Goal: Task Accomplishment & Management: Manage account settings

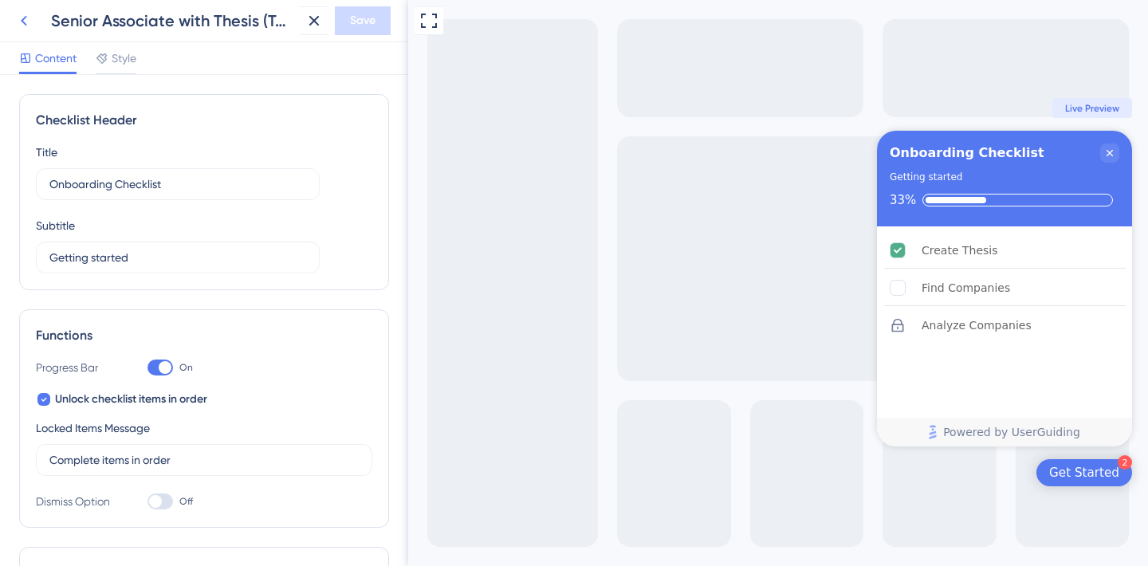
click at [18, 24] on icon at bounding box center [23, 20] width 19 height 19
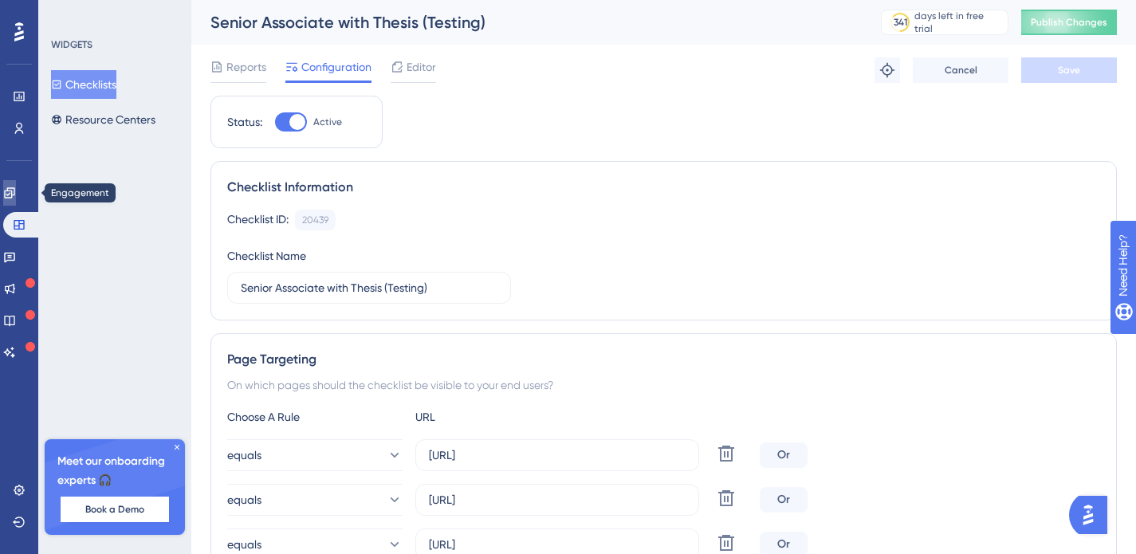
click at [16, 191] on icon at bounding box center [9, 193] width 13 height 13
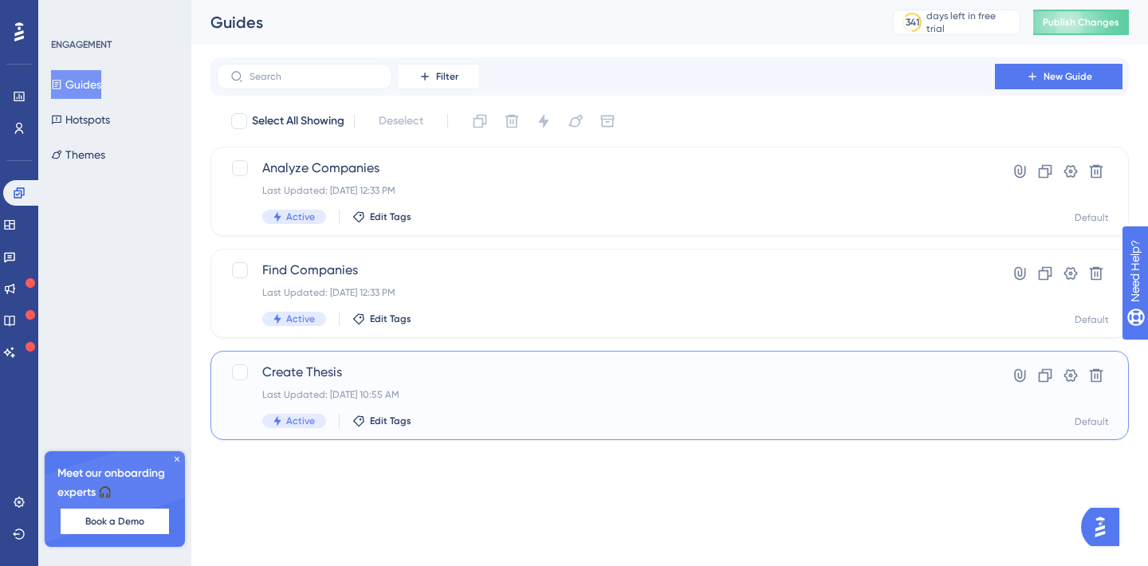
click at [425, 376] on span "Create Thesis" at bounding box center [605, 372] width 687 height 19
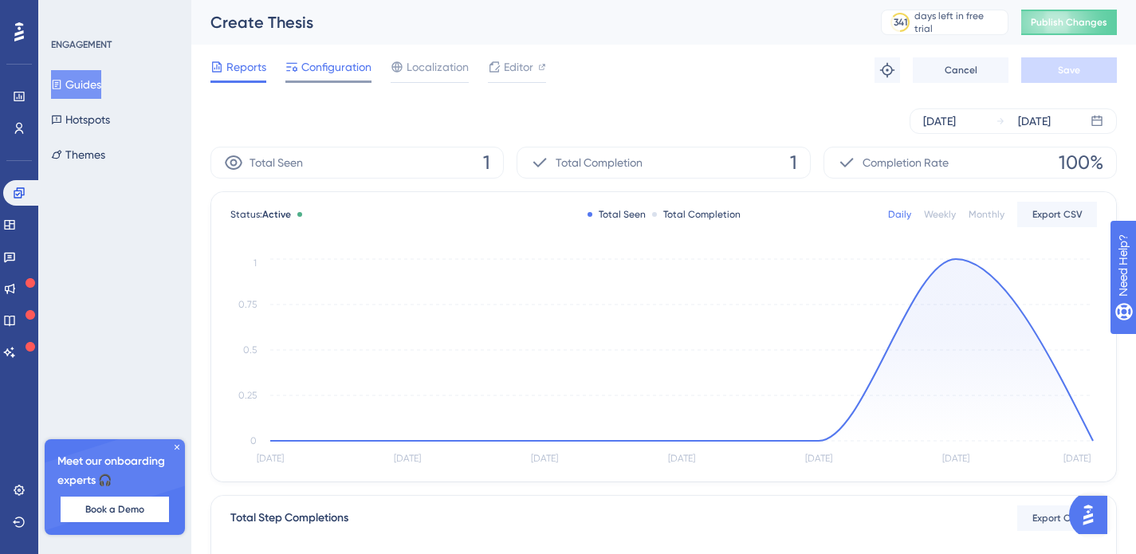
click at [333, 69] on span "Configuration" at bounding box center [336, 66] width 70 height 19
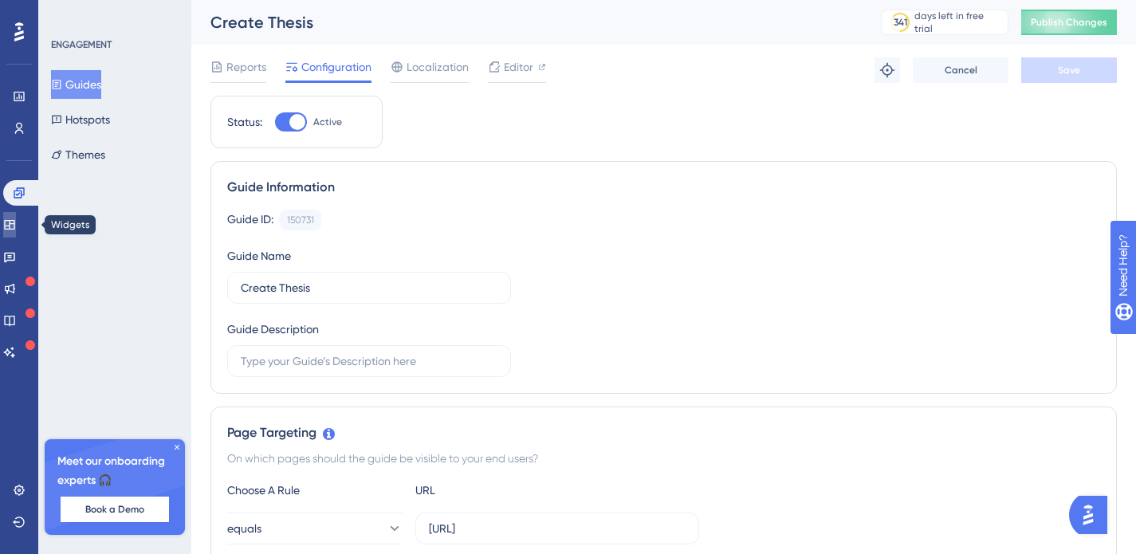
click at [16, 217] on link at bounding box center [9, 225] width 13 height 26
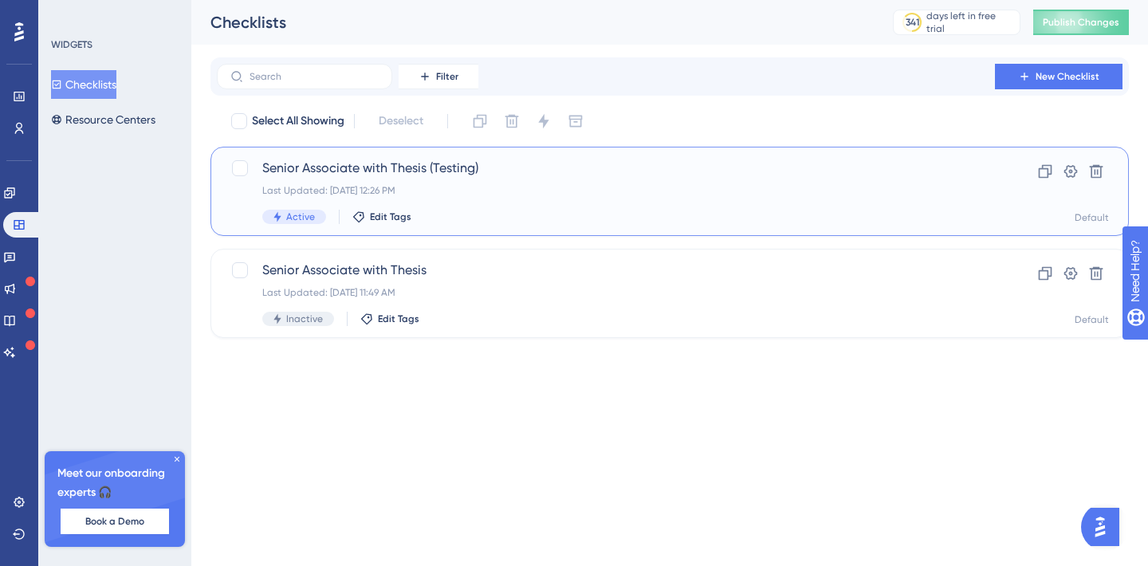
click at [572, 173] on span "Senior Associate with Thesis (Testing)" at bounding box center [605, 168] width 687 height 19
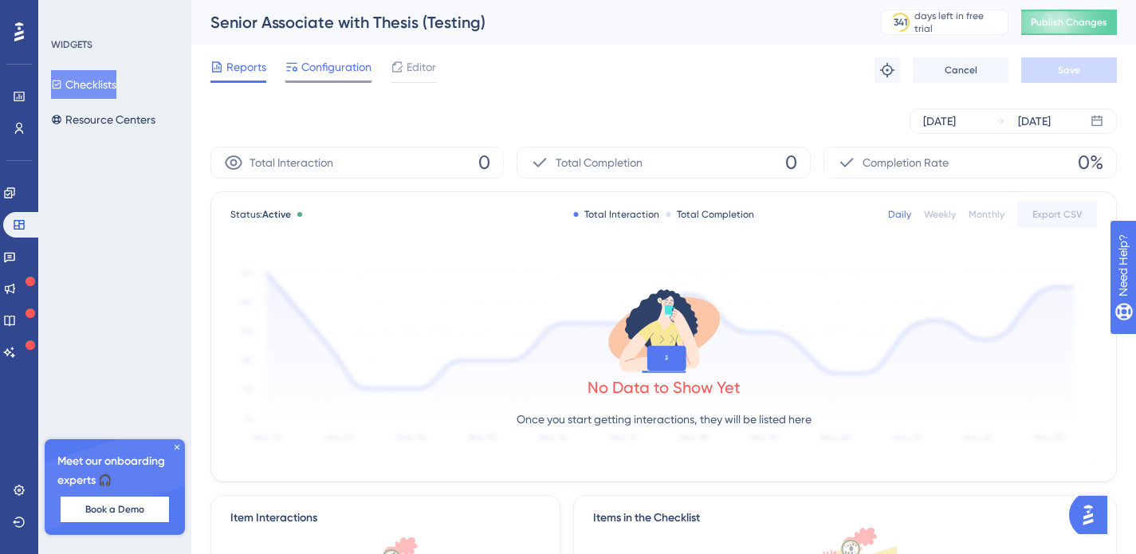
click at [331, 67] on span "Configuration" at bounding box center [336, 66] width 70 height 19
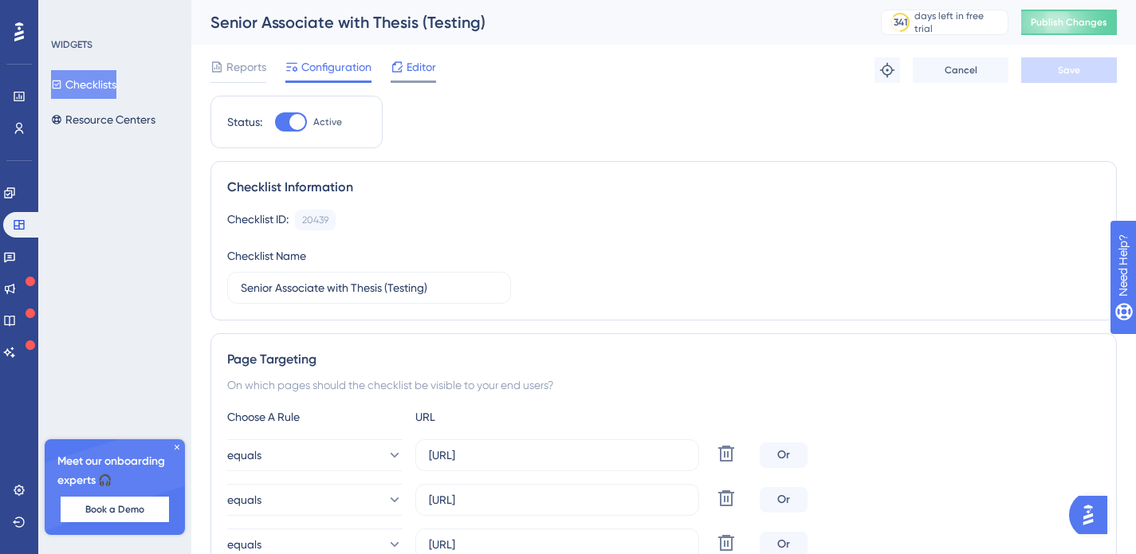
click at [405, 67] on div "Editor" at bounding box center [413, 66] width 45 height 19
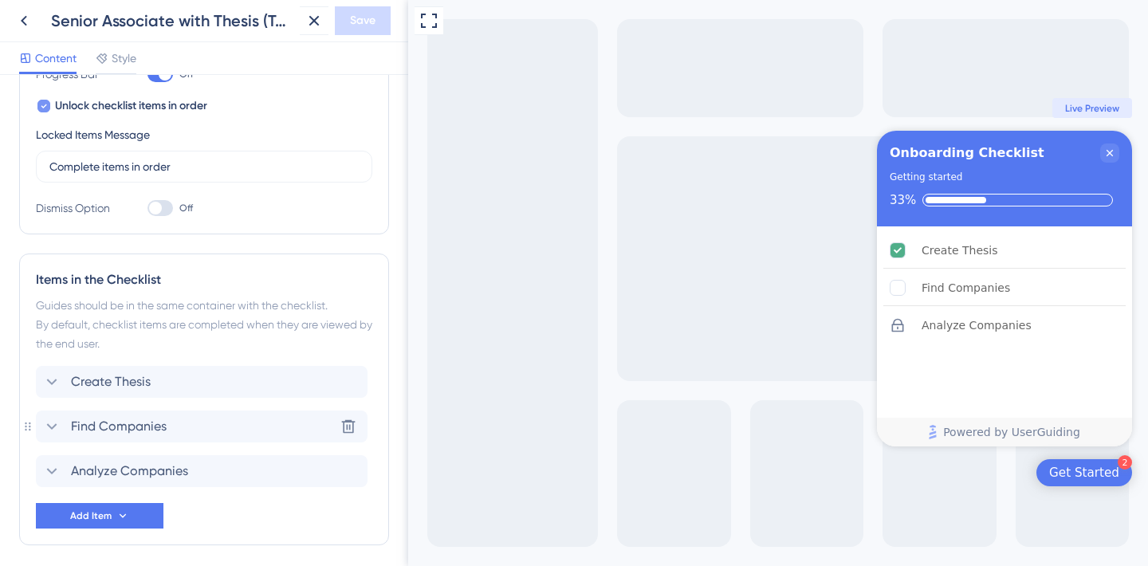
scroll to position [322, 0]
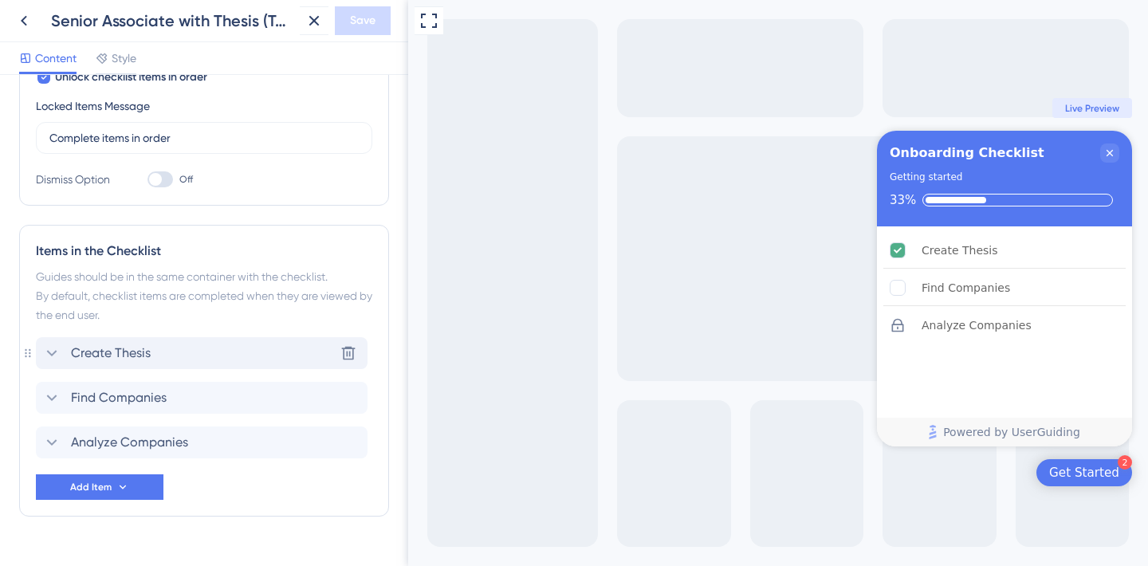
click at [78, 357] on span "Create Thesis" at bounding box center [111, 353] width 80 height 19
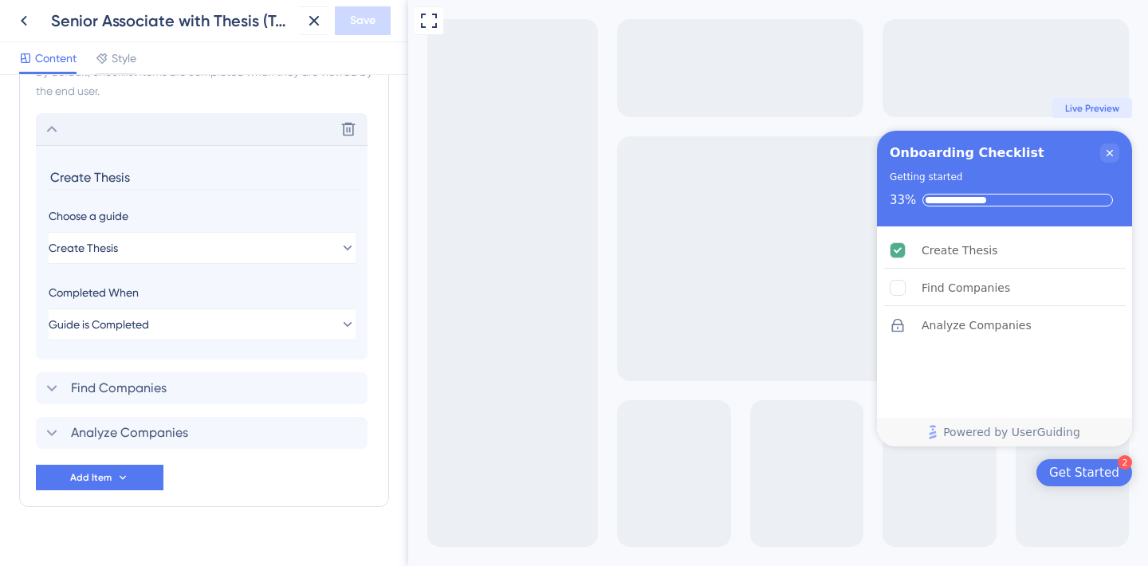
scroll to position [570, 0]
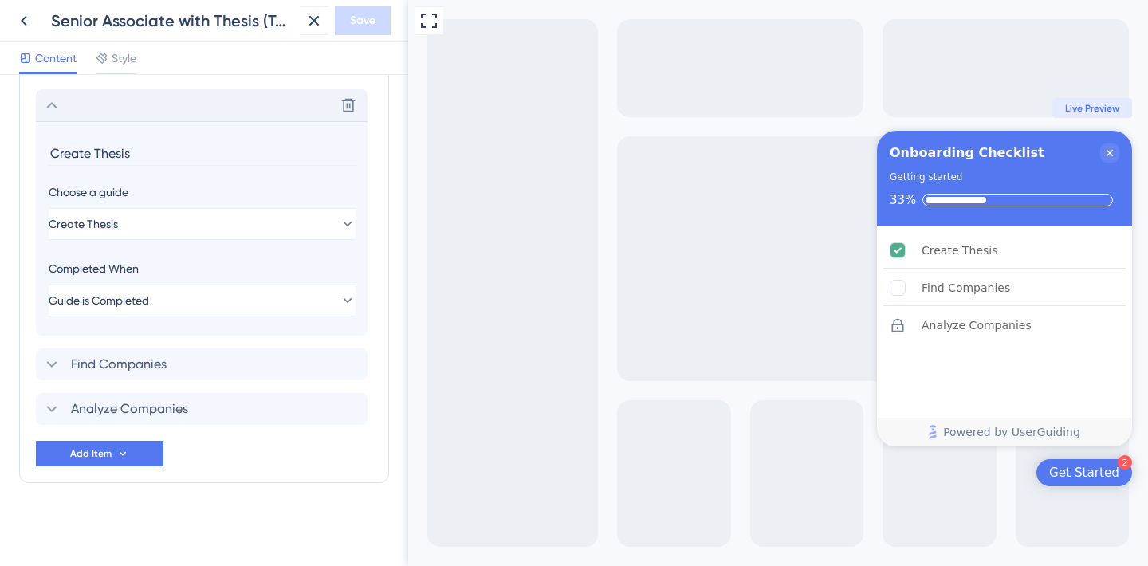
click at [207, 79] on div "Items in the Checklist Guides should be in the same container with the checklis…" at bounding box center [204, 230] width 370 height 506
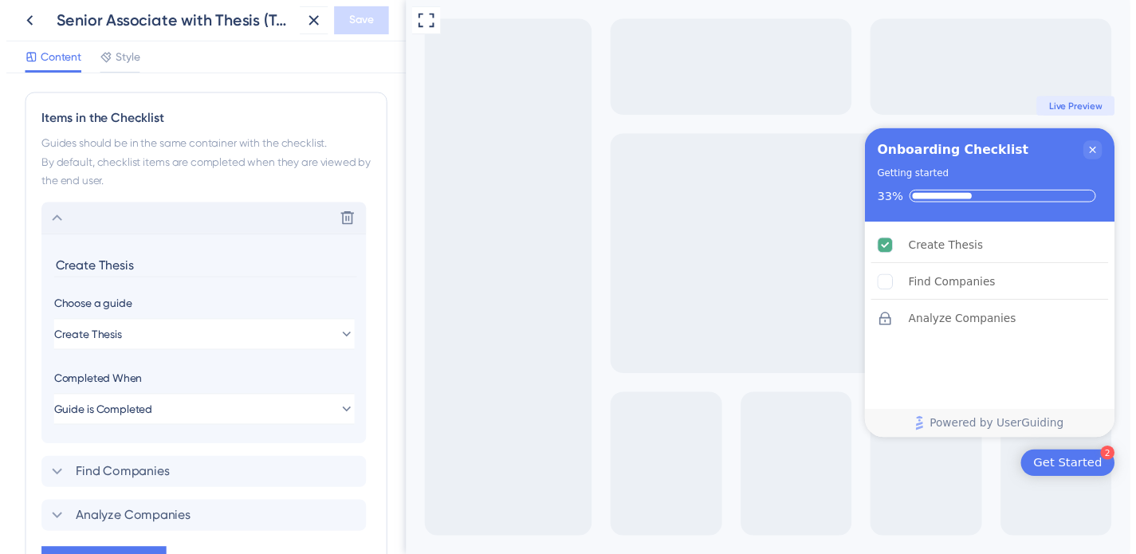
scroll to position [0, 0]
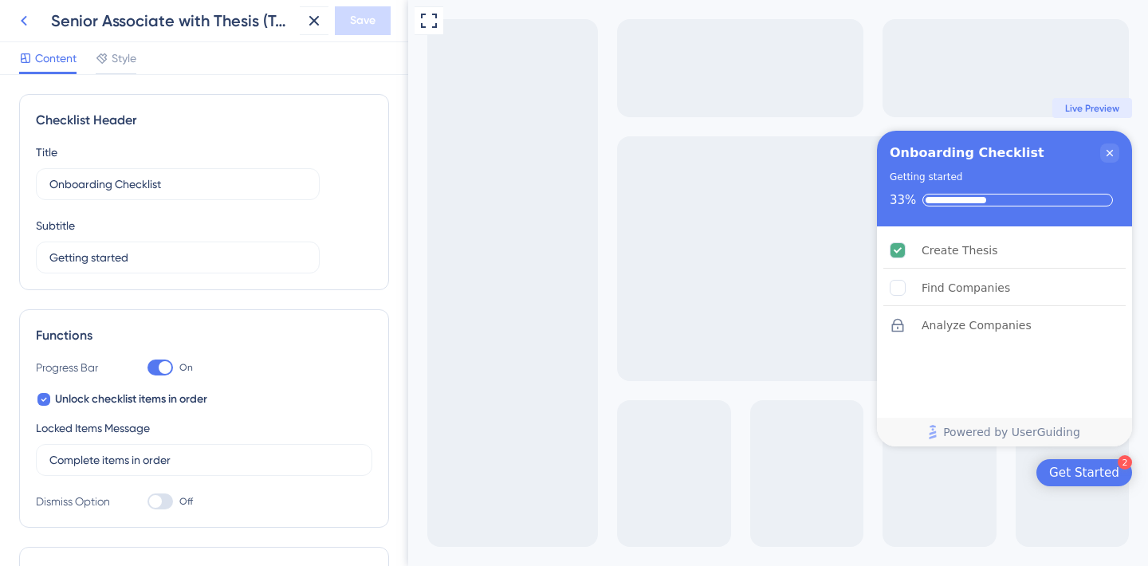
click at [24, 18] on icon at bounding box center [24, 21] width 6 height 10
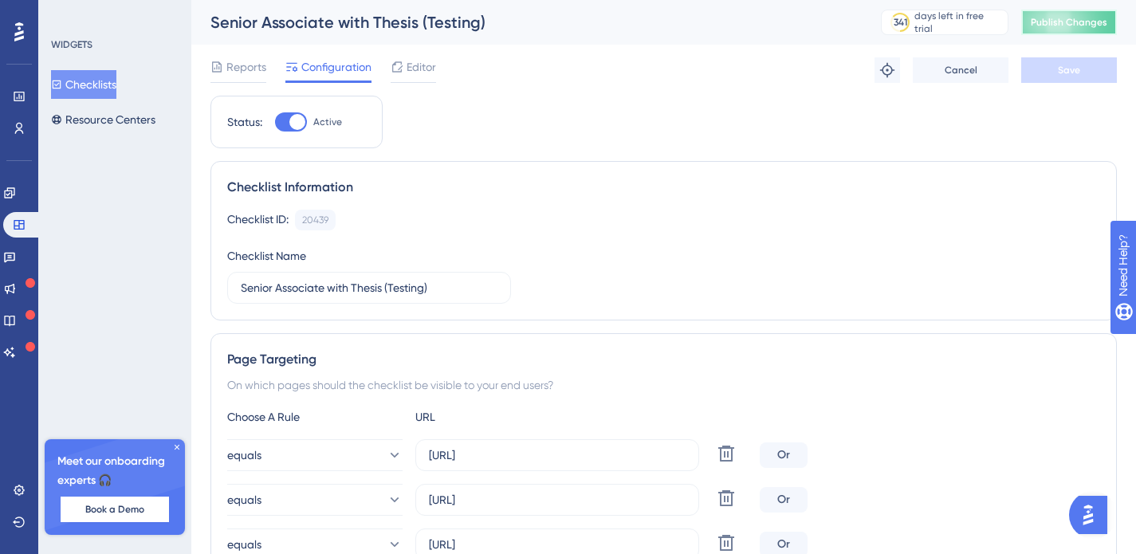
click at [1073, 27] on span "Publish Changes" at bounding box center [1069, 22] width 77 height 13
click at [14, 191] on icon at bounding box center [9, 192] width 10 height 10
